Goal: Task Accomplishment & Management: Use online tool/utility

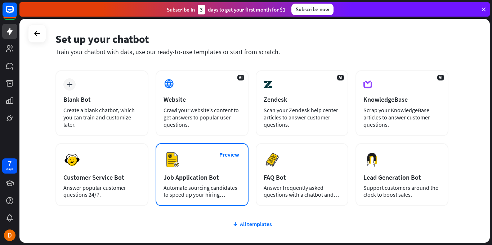
scroll to position [36, 0]
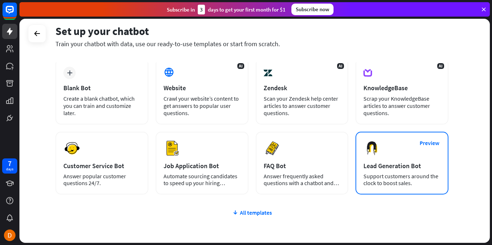
click at [404, 171] on div "Preview Lead Generation Bot Support customers around the clock to boost sales." at bounding box center [401, 162] width 93 height 63
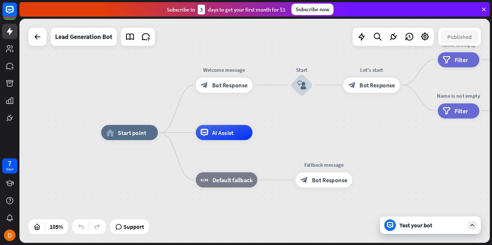
click at [229, 89] on div "block_bot_response Bot Response" at bounding box center [224, 84] width 57 height 15
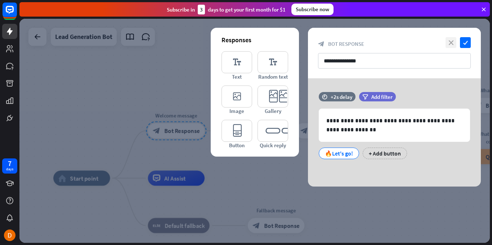
click at [453, 39] on icon "close" at bounding box center [451, 42] width 11 height 11
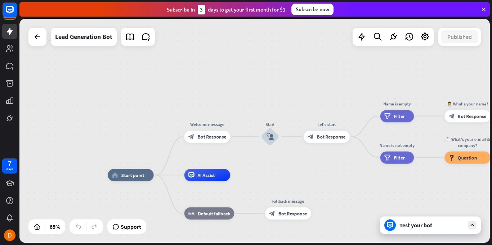
click at [441, 226] on div "Test your bot" at bounding box center [431, 224] width 65 height 7
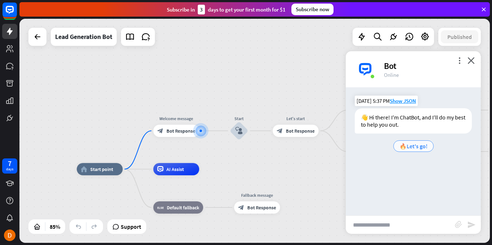
click at [412, 147] on span "🔥Let's go!" at bounding box center [413, 145] width 28 height 7
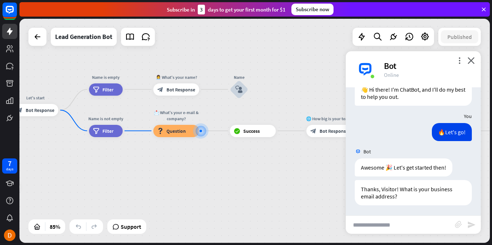
scroll to position [28, 0]
click at [383, 219] on input "text" at bounding box center [400, 224] width 109 height 18
paste input "******"
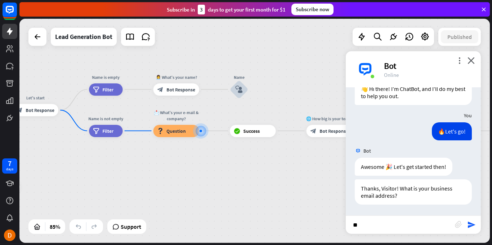
type input "*"
paste input "**********"
type input "**********"
click at [471, 225] on icon "send" at bounding box center [471, 224] width 9 height 9
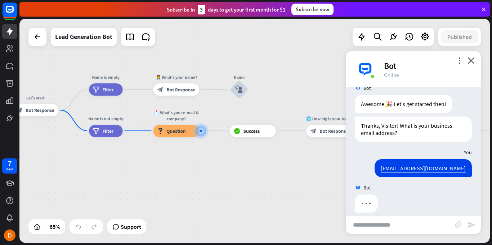
scroll to position [99, 0]
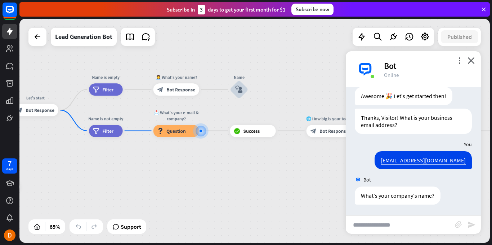
click at [417, 221] on input "text" at bounding box center [400, 224] width 109 height 18
type input "**********"
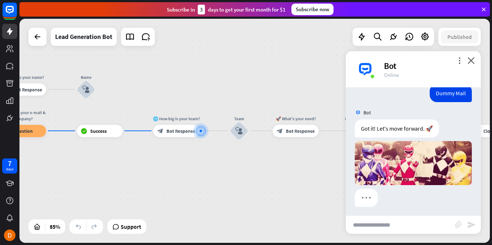
scroll to position [271, 0]
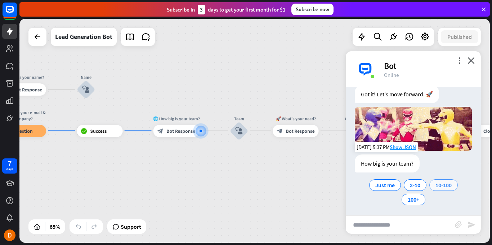
click at [442, 182] on span "10-100" at bounding box center [443, 184] width 16 height 7
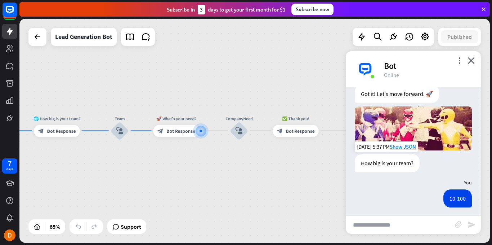
scroll to position [343, 0]
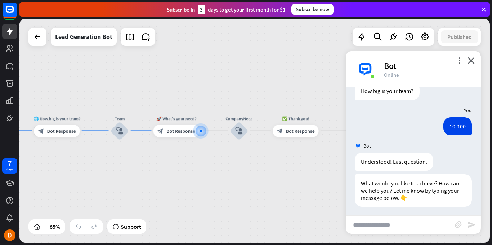
click at [385, 223] on input "text" at bounding box center [400, 224] width 109 height 18
type input "**********"
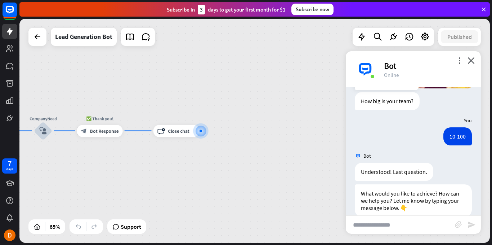
scroll to position [513, 0]
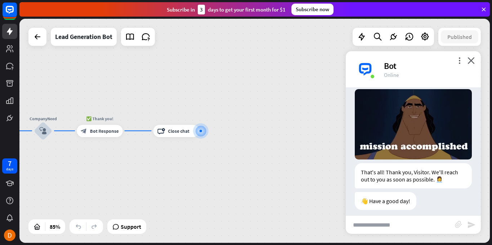
click at [416, 223] on input "text" at bounding box center [400, 224] width 109 height 18
type input "**********"
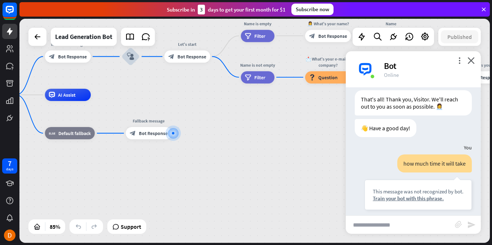
scroll to position [621, 0]
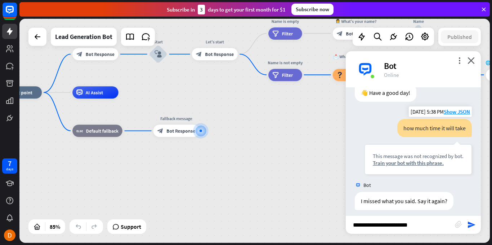
type input "**********"
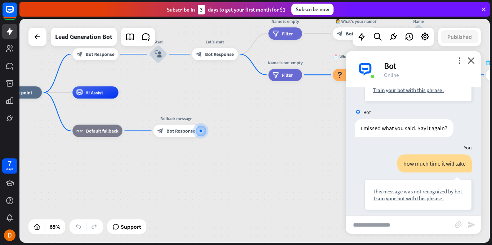
scroll to position [729, 0]
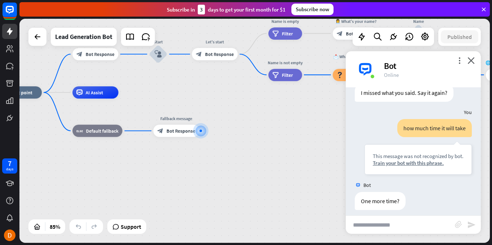
type input "*"
type input "********"
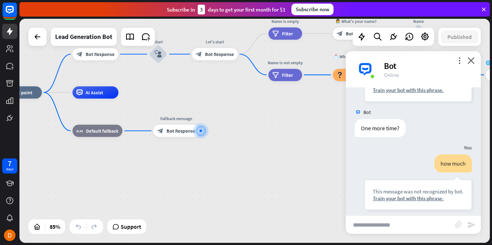
scroll to position [837, 0]
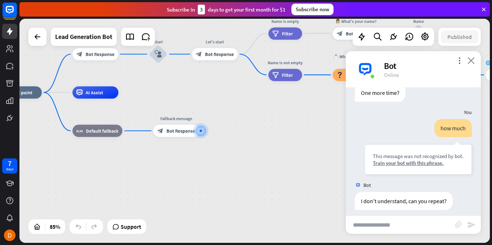
click at [472, 59] on icon "close" at bounding box center [471, 60] width 7 height 7
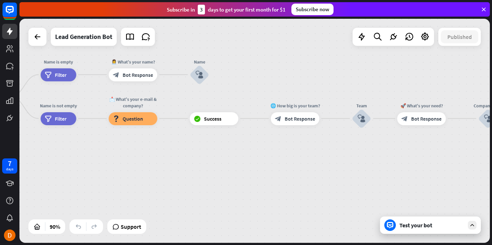
drag, startPoint x: 413, startPoint y: 92, endPoint x: 190, endPoint y: 137, distance: 227.1
click at [191, 138] on div "home_2 Start point Welcome message block_bot_response Bot Response Start block_…" at bounding box center [254, 131] width 470 height 224
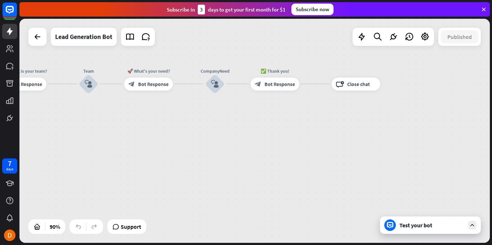
drag, startPoint x: 415, startPoint y: 160, endPoint x: 144, endPoint y: 126, distance: 273.0
click at [144, 126] on div "home_2 Start point Welcome message block_bot_response Bot Response Start block_…" at bounding box center [254, 131] width 470 height 224
click at [369, 88] on div "block_close_chat Close chat" at bounding box center [356, 83] width 49 height 13
click at [357, 73] on div "Edit name" at bounding box center [350, 69] width 27 height 10
click at [362, 90] on div "block_close_chat Close chat" at bounding box center [356, 83] width 49 height 13
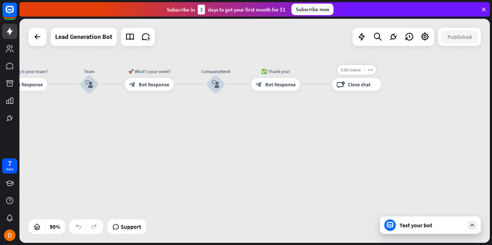
click at [354, 71] on span "Edit name" at bounding box center [351, 70] width 20 height 6
type input "**********"
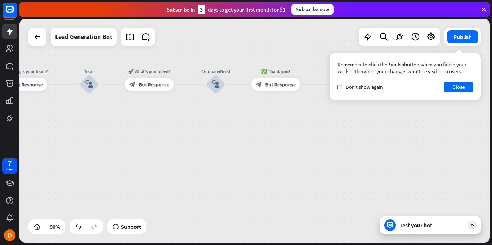
click at [259, 132] on div "home_2 Start point Welcome message block_bot_response Bot Response Start block_…" at bounding box center [254, 131] width 470 height 224
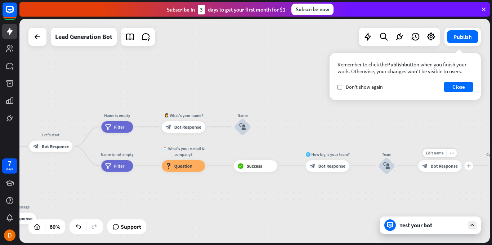
drag, startPoint x: 137, startPoint y: 99, endPoint x: 435, endPoint y: 178, distance: 308.0
click at [435, 171] on div "Edit name more_horiz plus block_bot_response Bot Response" at bounding box center [439, 166] width 43 height 12
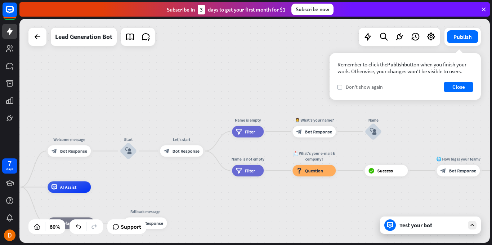
drag, startPoint x: 229, startPoint y: 80, endPoint x: 352, endPoint y: 86, distance: 122.6
click at [352, 86] on div "home_2 Start point Welcome message block_bot_response Bot Response Start block_…" at bounding box center [254, 131] width 470 height 224
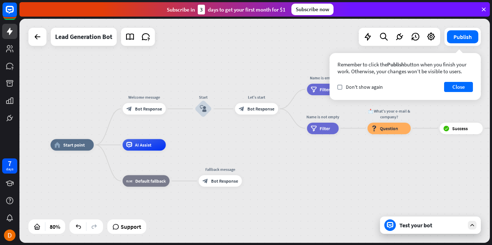
drag, startPoint x: 298, startPoint y: 197, endPoint x: 372, endPoint y: 155, distance: 86.0
click at [372, 155] on div "home_2 Start point Welcome message block_bot_response Bot Response Start block_…" at bounding box center [238, 233] width 376 height 179
click at [261, 197] on div "home_2 Start point Welcome message block_bot_response Bot Response Start block_…" at bounding box center [238, 233] width 376 height 179
click at [223, 172] on div "Edit name" at bounding box center [215, 167] width 24 height 9
click at [226, 186] on div "**********" at bounding box center [220, 181] width 43 height 12
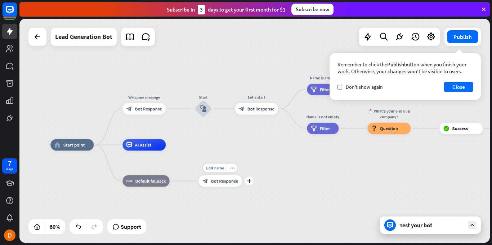
click at [225, 182] on span "Bot Response" at bounding box center [224, 181] width 27 height 6
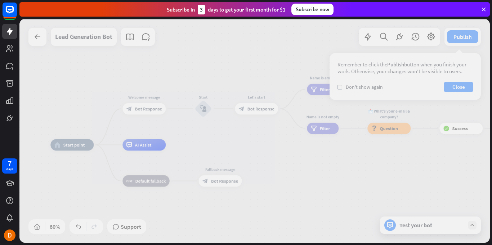
click at [227, 182] on div at bounding box center [254, 131] width 470 height 224
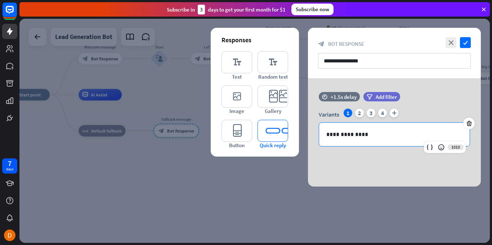
drag, startPoint x: 371, startPoint y: 148, endPoint x: 260, endPoint y: 147, distance: 110.2
click at [308, 147] on div "**********" at bounding box center [394, 132] width 173 height 108
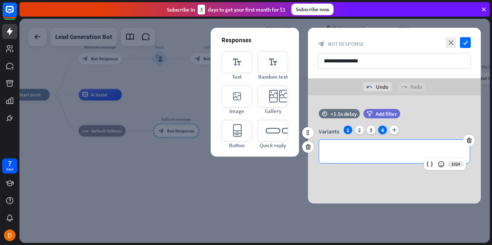
click at [378, 128] on div "4" at bounding box center [382, 129] width 9 height 9
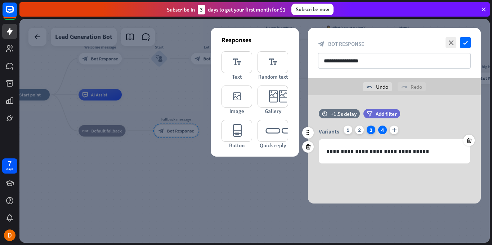
click at [371, 131] on div "3" at bounding box center [371, 129] width 9 height 9
click at [396, 129] on icon "plus" at bounding box center [394, 129] width 9 height 9
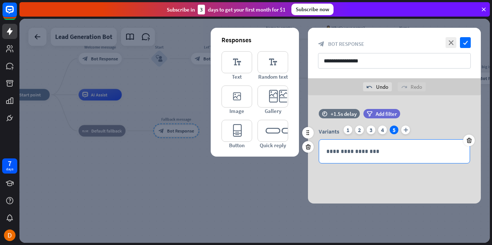
click at [366, 156] on div "**********" at bounding box center [394, 150] width 151 height 23
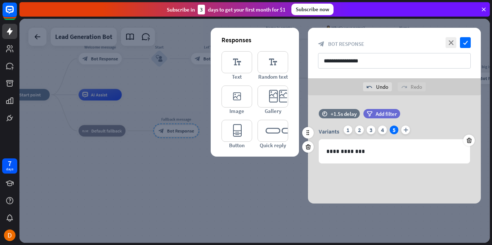
click at [385, 169] on div "**********" at bounding box center [394, 140] width 173 height 62
click at [354, 133] on div "Variants 1 2 3 4 5 plus" at bounding box center [394, 131] width 151 height 12
click at [368, 129] on div "3" at bounding box center [371, 129] width 9 height 9
click at [381, 129] on div "4" at bounding box center [382, 129] width 9 height 9
click at [397, 129] on div "5" at bounding box center [394, 129] width 9 height 9
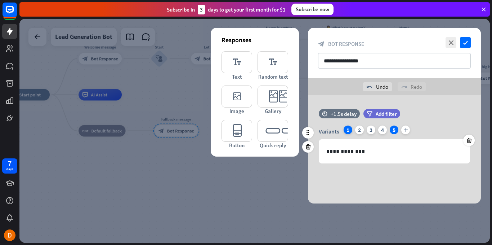
click at [344, 129] on div "1" at bounding box center [348, 129] width 9 height 9
click at [356, 130] on div "2" at bounding box center [359, 129] width 9 height 9
click at [347, 130] on div "1" at bounding box center [348, 129] width 9 height 9
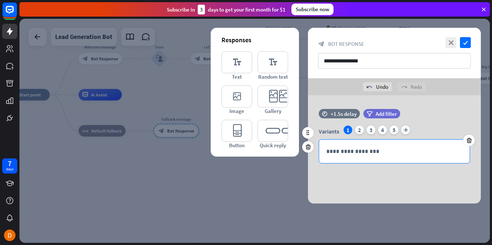
click at [348, 152] on p "**********" at bounding box center [394, 151] width 136 height 9
click at [323, 170] on div "**********" at bounding box center [394, 149] width 173 height 108
click at [361, 156] on div "**********" at bounding box center [394, 150] width 151 height 23
click at [340, 118] on div "time +1.5s delay" at bounding box center [339, 117] width 41 height 17
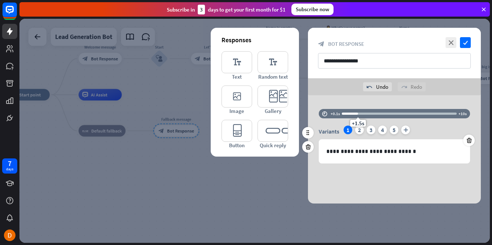
click at [352, 112] on div at bounding box center [350, 113] width 16 height 2
click at [351, 113] on div "+1.1s" at bounding box center [353, 113] width 5 height 5
click at [346, 114] on div at bounding box center [348, 113] width 12 height 2
click at [345, 114] on div "+0.5s" at bounding box center [399, 113] width 115 height 2
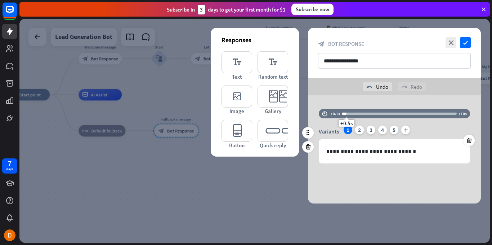
click at [346, 113] on div "+0.5s" at bounding box center [346, 113] width 5 height 5
drag, startPoint x: 354, startPoint y: 112, endPoint x: 438, endPoint y: 112, distance: 84.3
click at [438, 112] on div "+0.5s" at bounding box center [399, 113] width 115 height 7
click at [438, 112] on div "+8.4s" at bounding box center [399, 113] width 115 height 7
drag, startPoint x: 438, startPoint y: 112, endPoint x: 352, endPoint y: 115, distance: 86.9
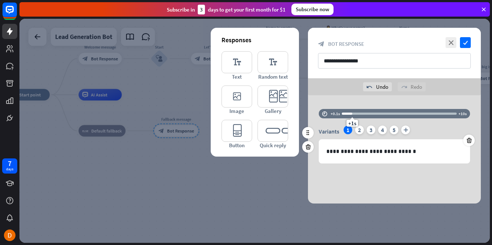
click at [352, 115] on div "+1s" at bounding box center [352, 113] width 5 height 5
click at [424, 183] on div "**********" at bounding box center [394, 149] width 173 height 108
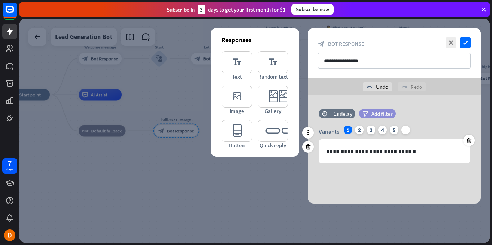
click at [373, 116] on span "Add filter" at bounding box center [381, 113] width 21 height 7
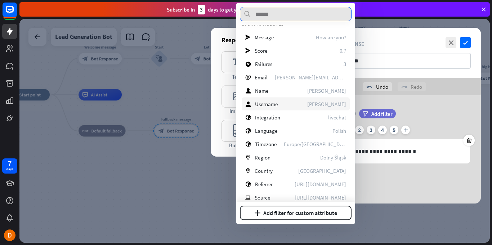
scroll to position [72, 0]
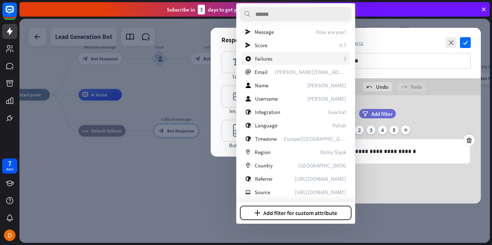
click at [302, 62] on div "block_failure Failures 3" at bounding box center [296, 58] width 108 height 13
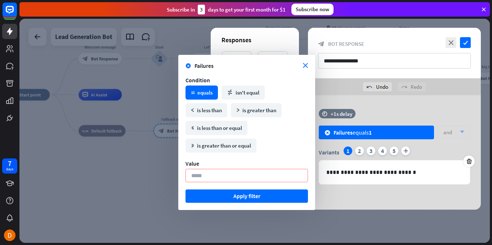
click at [301, 66] on span "Failures" at bounding box center [248, 65] width 108 height 7
click at [305, 64] on icon "close" at bounding box center [305, 65] width 5 height 5
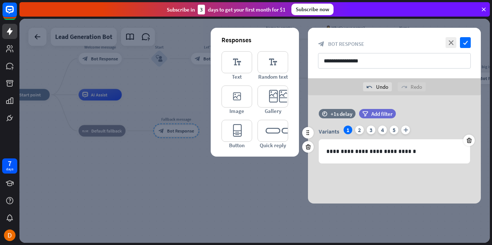
click at [434, 117] on div "time +1s delay filter Add filter" at bounding box center [394, 117] width 173 height 17
click at [377, 115] on span "Add filter" at bounding box center [381, 113] width 21 height 7
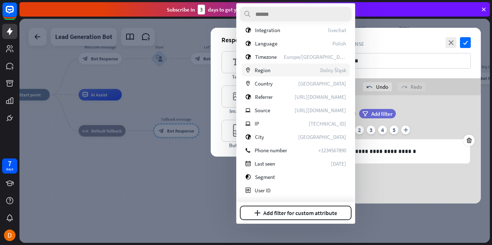
scroll to position [154, 0]
click at [189, 200] on div at bounding box center [254, 131] width 470 height 224
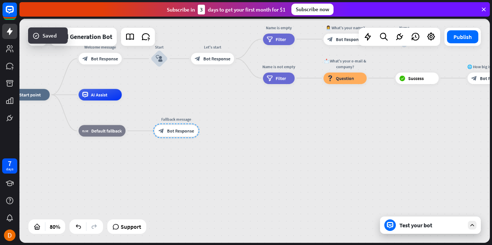
click at [200, 188] on div at bounding box center [254, 131] width 470 height 224
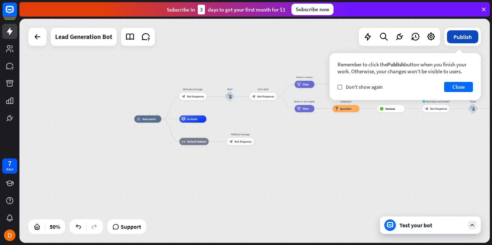
click at [459, 36] on button "Publish" at bounding box center [462, 36] width 31 height 13
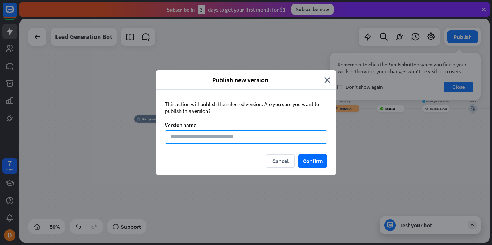
click at [191, 138] on input at bounding box center [246, 136] width 162 height 13
type input "*****"
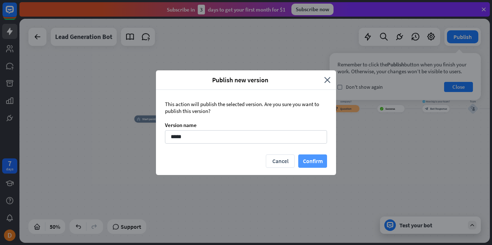
click at [326, 157] on button "Confirm" at bounding box center [312, 160] width 29 height 13
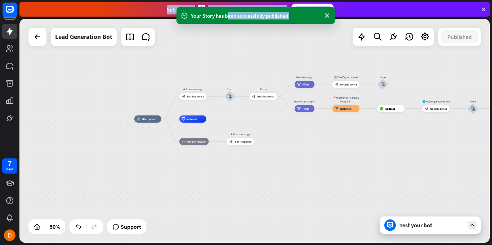
drag, startPoint x: 229, startPoint y: 16, endPoint x: 298, endPoint y: 27, distance: 70.4
click at [298, 27] on div "Your Story has been successfully published close Product Help First steps Get s…" at bounding box center [255, 122] width 473 height 245
click at [303, 22] on div "Your Story has been successfully published" at bounding box center [255, 15] width 158 height 17
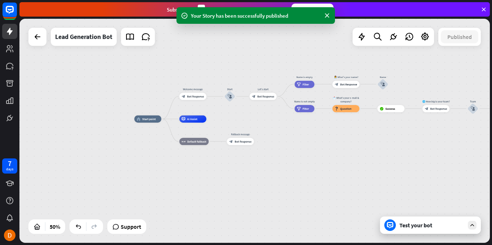
click at [295, 62] on div "home_2 Start point Welcome message block_bot_response Bot Response Start block_…" at bounding box center [254, 131] width 470 height 224
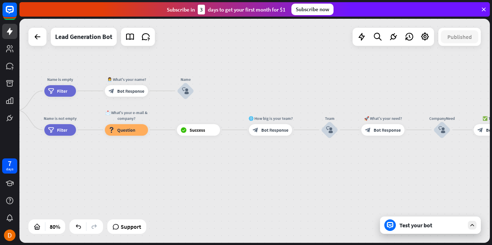
drag, startPoint x: 307, startPoint y: 161, endPoint x: 40, endPoint y: 165, distance: 266.9
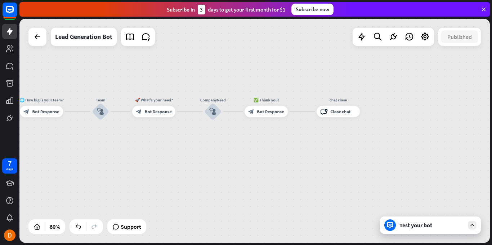
drag, startPoint x: 372, startPoint y: 188, endPoint x: 143, endPoint y: 169, distance: 229.8
click at [143, 169] on div "home_2 Start point Welcome message block_bot_response Bot Response Start block_…" at bounding box center [254, 131] width 470 height 224
click at [434, 226] on div "Test your bot" at bounding box center [431, 224] width 65 height 7
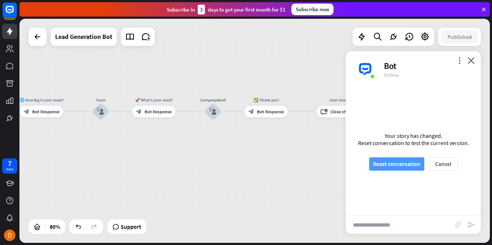
click at [393, 162] on button "Reset conversation" at bounding box center [396, 163] width 55 height 13
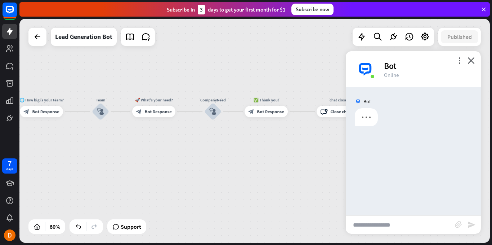
scroll to position [0, 0]
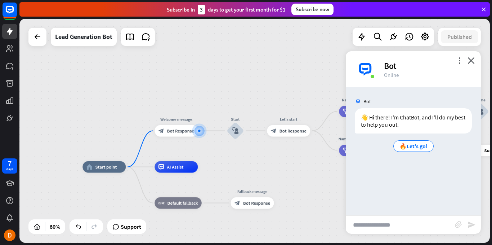
click at [388, 224] on input "text" at bounding box center [400, 224] width 109 height 18
type input "*****"
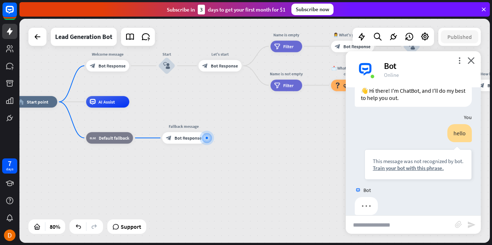
scroll to position [37, 0]
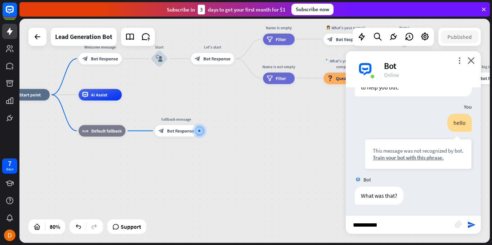
type input "**********"
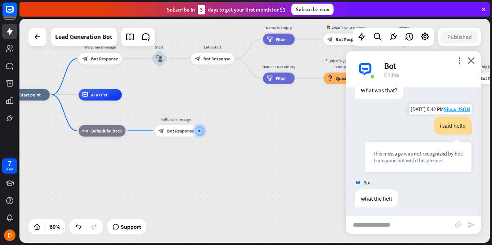
scroll to position [144, 0]
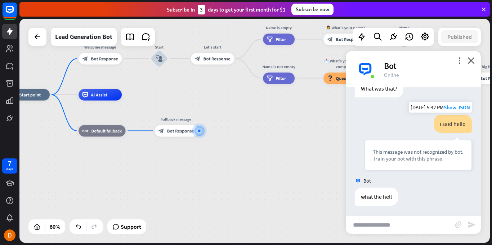
click at [420, 158] on div "Train your bot with this phrase." at bounding box center [418, 158] width 91 height 7
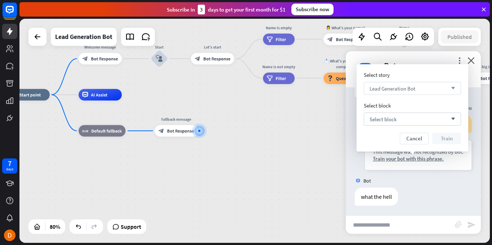
click at [410, 88] on span "Lead Generation Bot" at bounding box center [393, 88] width 46 height 7
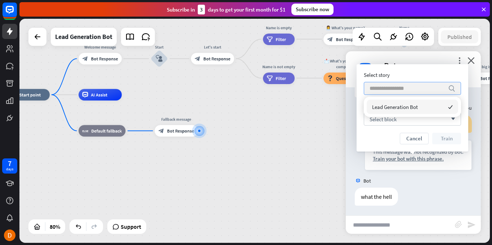
click at [410, 88] on input "search" at bounding box center [407, 88] width 75 height 12
click at [402, 120] on div "Select block arrow_down" at bounding box center [412, 118] width 97 height 13
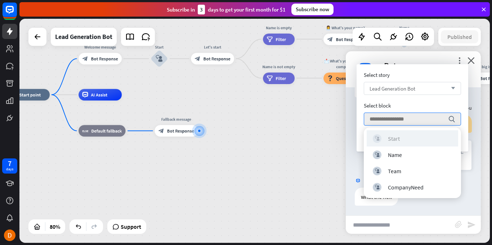
click at [394, 142] on div "block_user_input Start" at bounding box center [412, 138] width 79 height 9
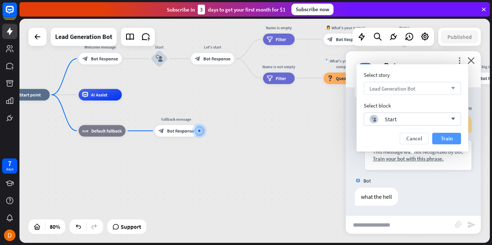
click at [442, 137] on button "Train" at bounding box center [446, 139] width 29 height 12
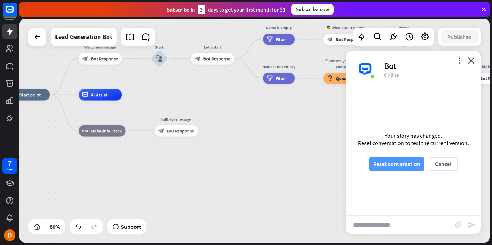
scroll to position [138, 0]
click at [392, 163] on button "Reset conversation" at bounding box center [396, 163] width 55 height 13
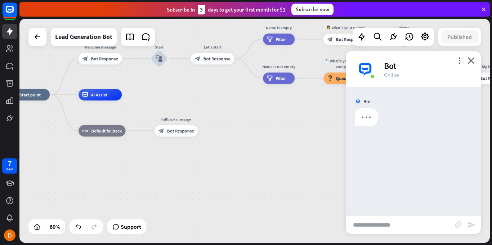
scroll to position [0, 0]
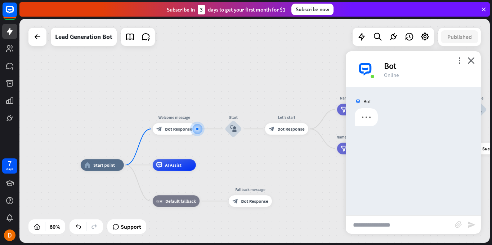
click at [370, 223] on input "text" at bounding box center [400, 224] width 109 height 18
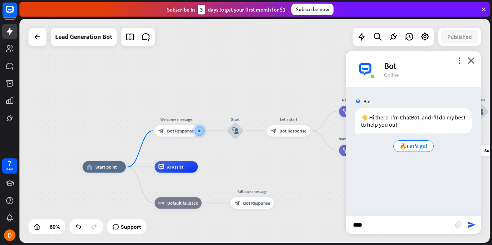
type input "*****"
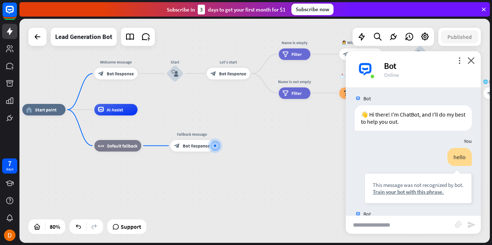
scroll to position [37, 0]
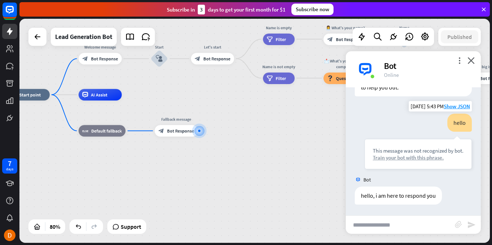
click at [408, 155] on div "Train your bot with this phrase." at bounding box center [418, 157] width 91 height 7
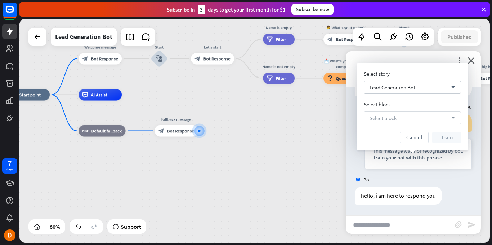
click at [445, 118] on div "Select block arrow_down" at bounding box center [412, 117] width 97 height 13
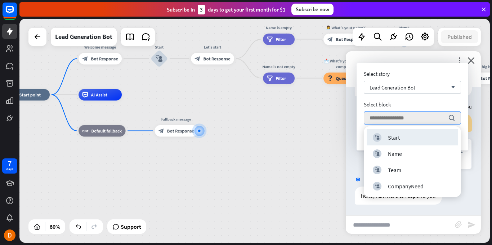
click at [396, 134] on div "Start" at bounding box center [394, 137] width 12 height 7
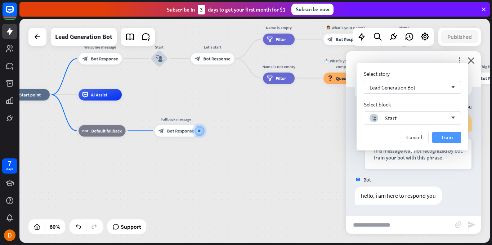
click at [443, 140] on button "Train" at bounding box center [446, 137] width 29 height 12
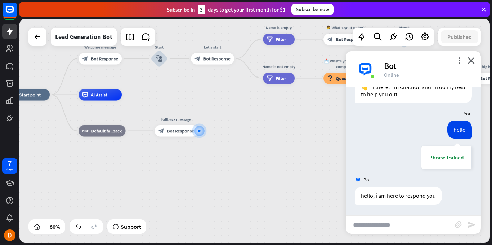
scroll to position [30, 0]
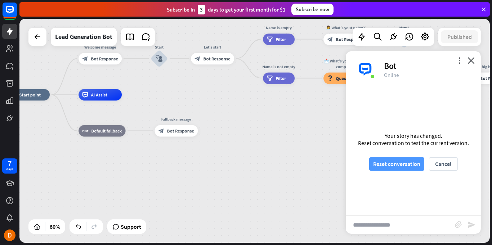
click at [403, 165] on button "Reset conversation" at bounding box center [396, 163] width 55 height 13
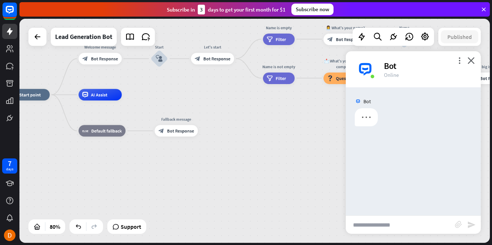
click at [385, 229] on input "text" at bounding box center [400, 224] width 109 height 18
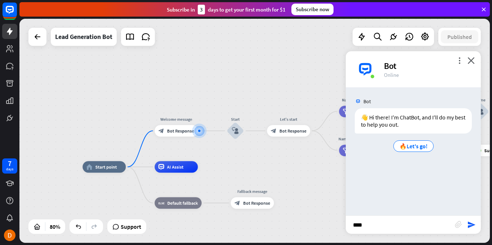
type input "*****"
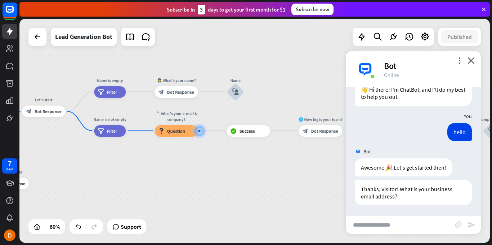
scroll to position [28, 0]
type input "*"
